Goal: Check status: Check status

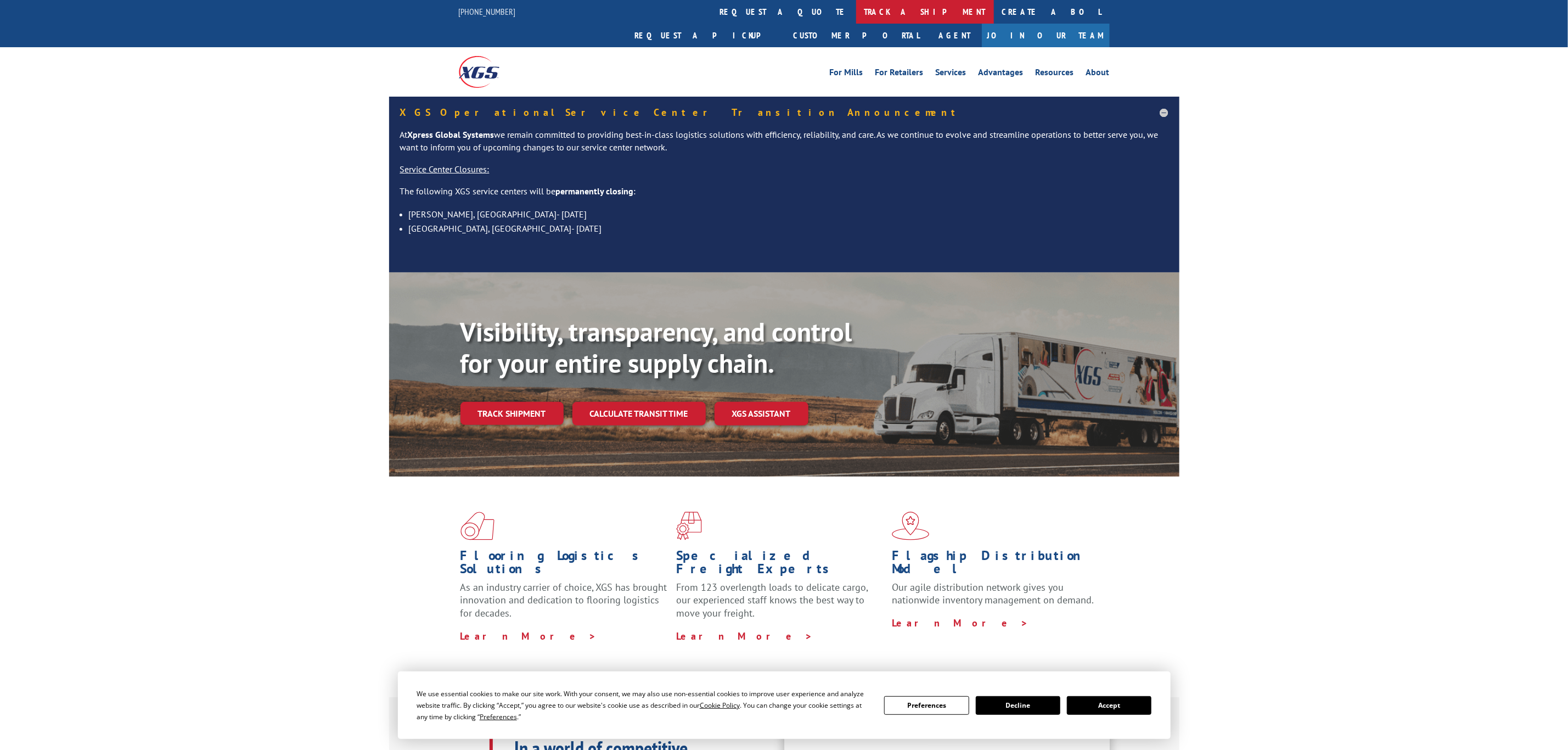
click at [856, 10] on link "track a shipment" at bounding box center [925, 12] width 138 height 23
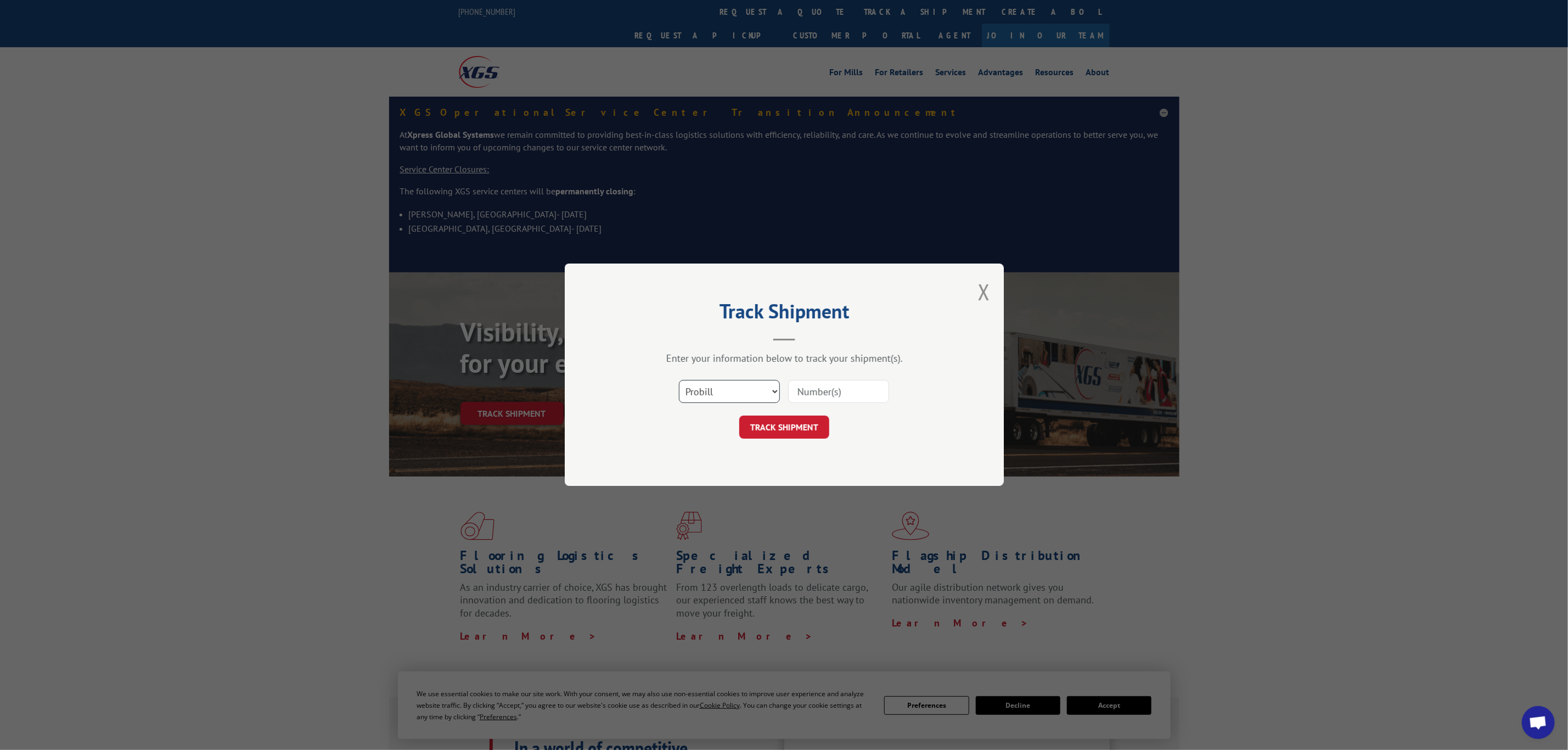
click at [698, 389] on select "Select category... Probill BOL PO" at bounding box center [729, 392] width 101 height 23
select select "bol"
click at [679, 381] on select "Select category... Probill BOL PO" at bounding box center [729, 392] width 101 height 23
click at [815, 387] on input at bounding box center [839, 392] width 101 height 23
paste input "6009811"
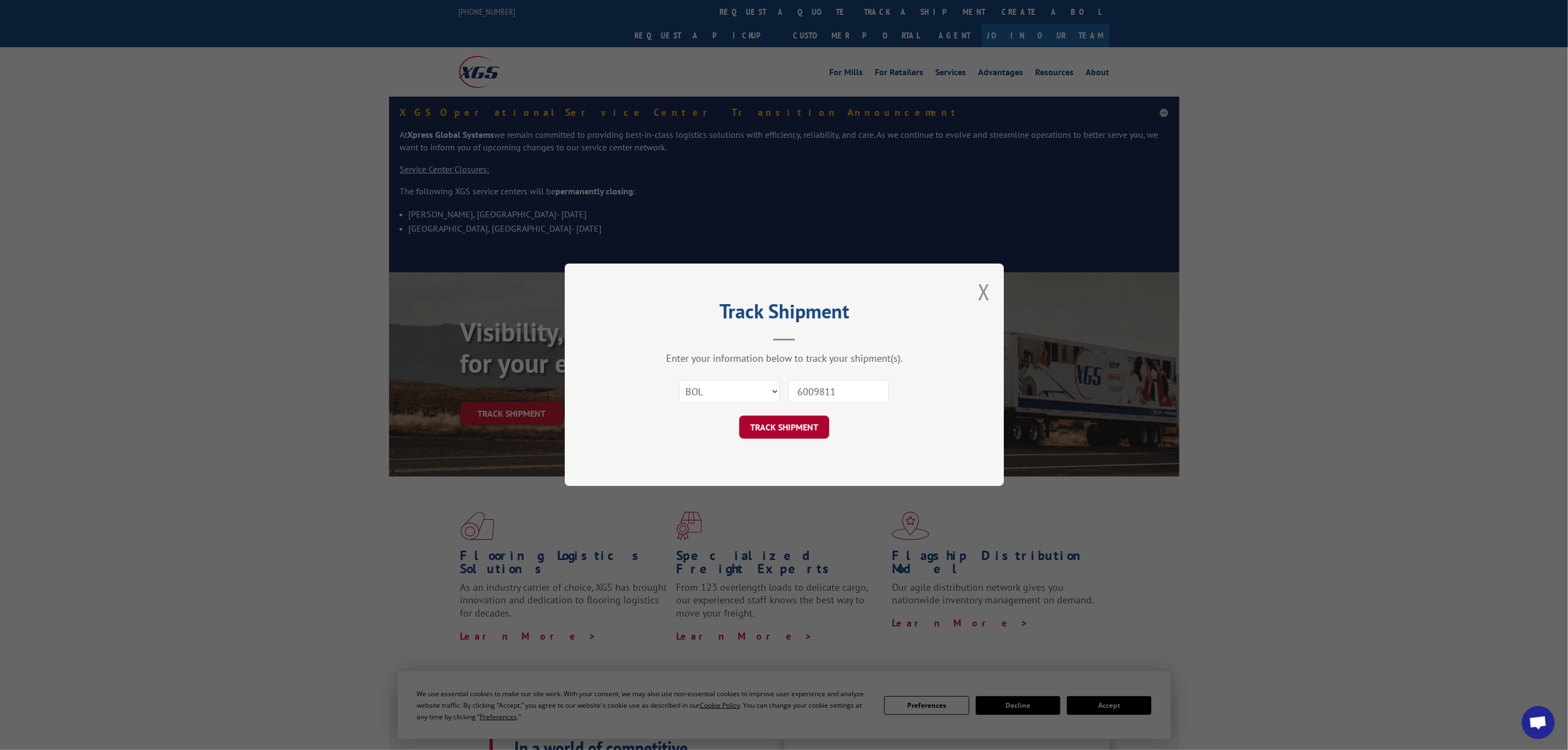
type input "6009811"
click at [798, 427] on button "TRACK SHIPMENT" at bounding box center [784, 428] width 90 height 23
